Goal: Information Seeking & Learning: Understand process/instructions

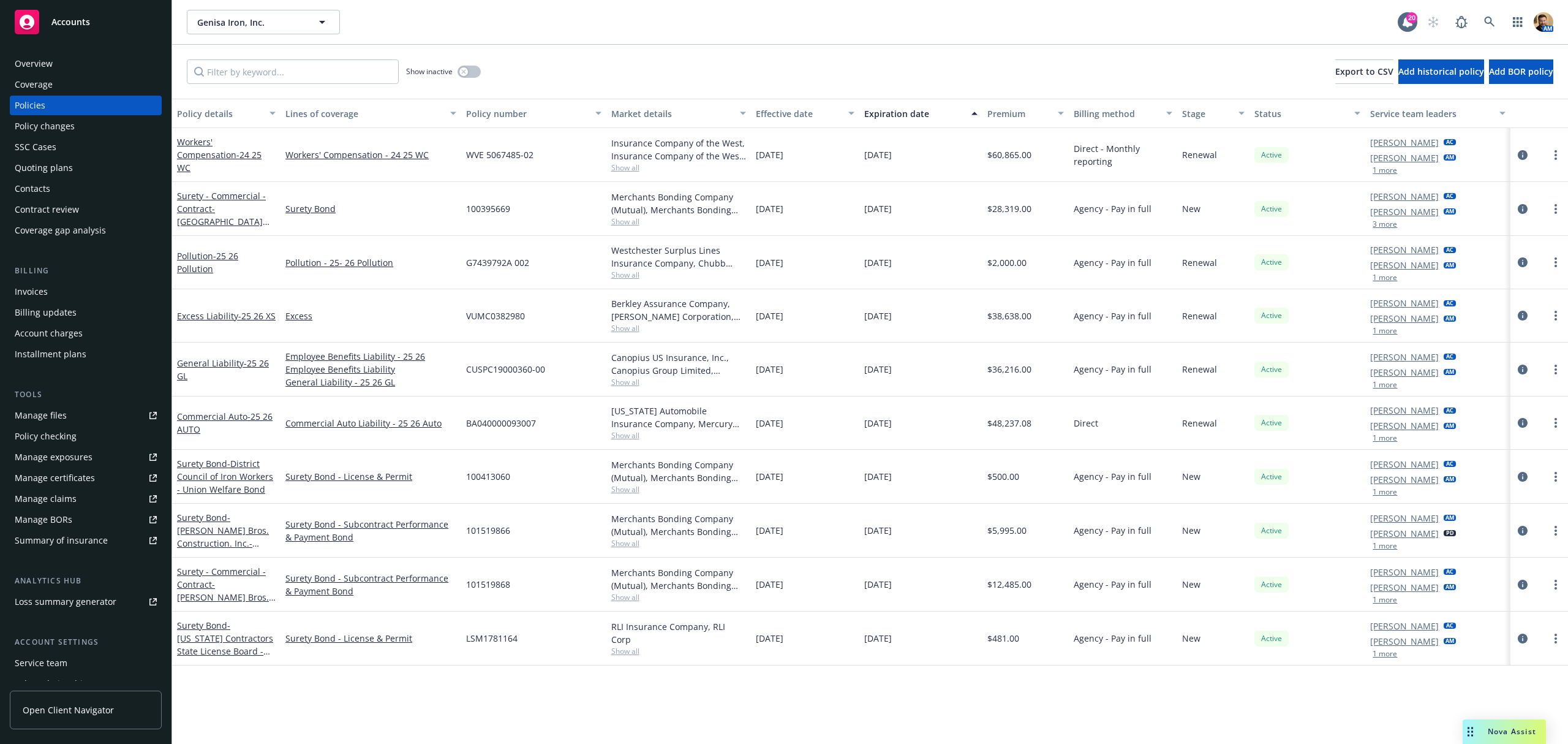
click at [59, 162] on div "Quoting plans" at bounding box center [44, 168] width 58 height 19
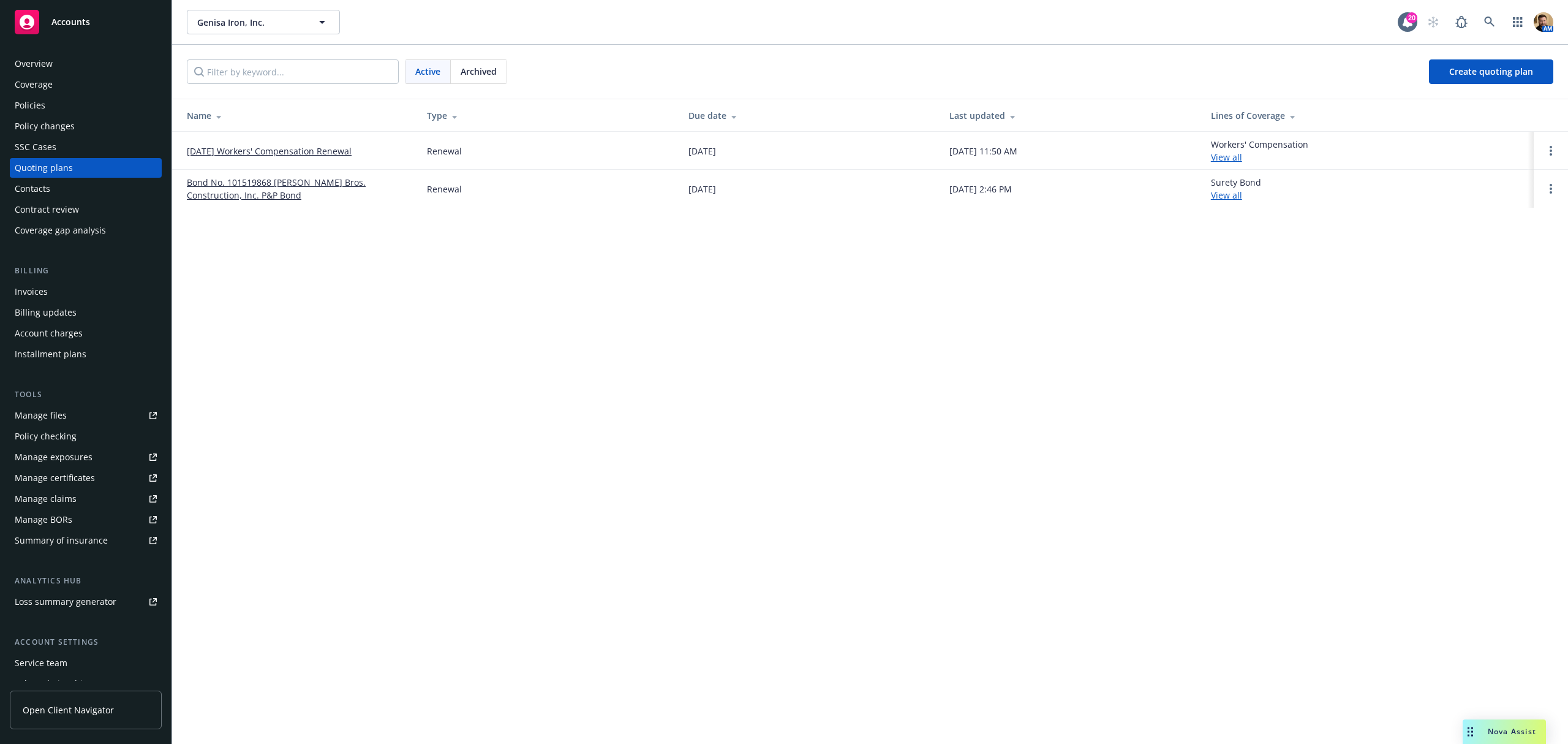
click at [243, 146] on link "09/21/25 Workers' Compensation Renewal" at bounding box center [269, 151] width 165 height 13
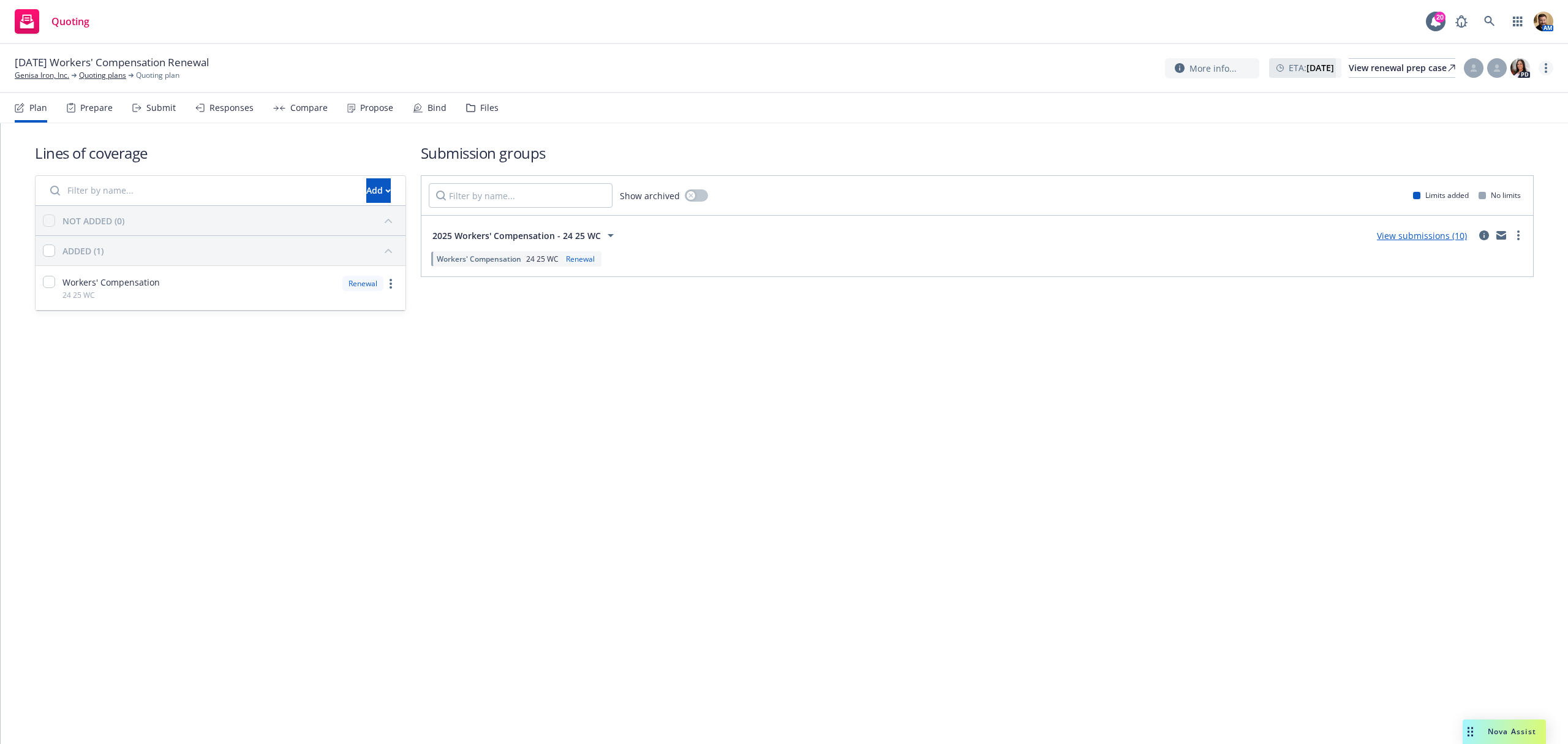
click at [1542, 67] on link "more" at bounding box center [1546, 68] width 15 height 15
click at [1466, 96] on link "Copy logging email" at bounding box center [1484, 94] width 137 height 25
